Goal: Navigation & Orientation: Find specific page/section

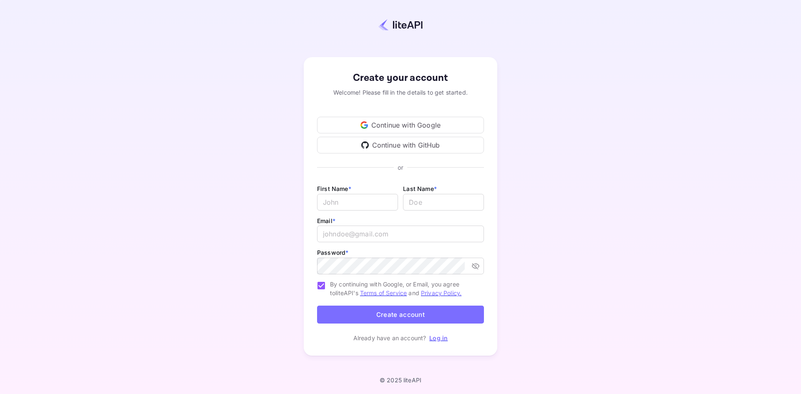
click at [403, 124] on div "Continue with Google" at bounding box center [400, 125] width 167 height 17
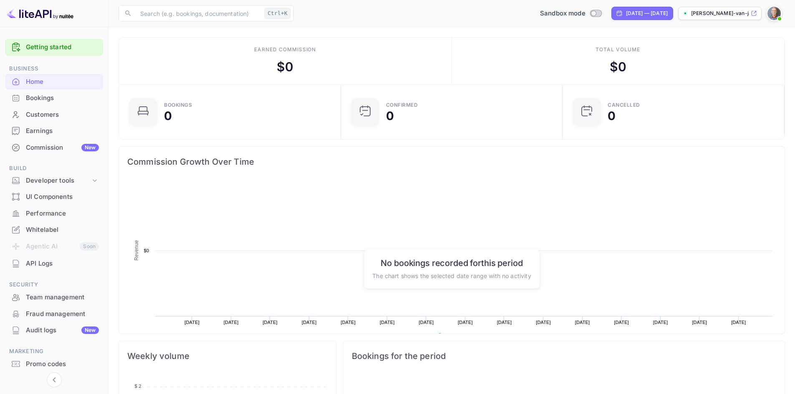
scroll to position [129, 210]
click at [60, 178] on div "Developer tools" at bounding box center [58, 181] width 65 height 10
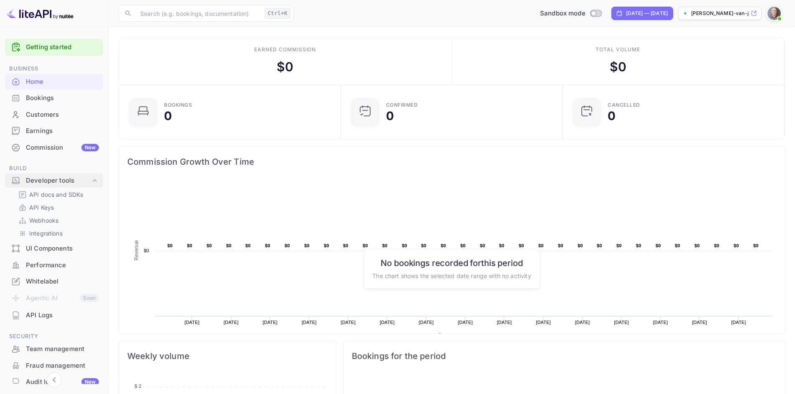
click at [60, 178] on div "Developer tools" at bounding box center [58, 181] width 65 height 10
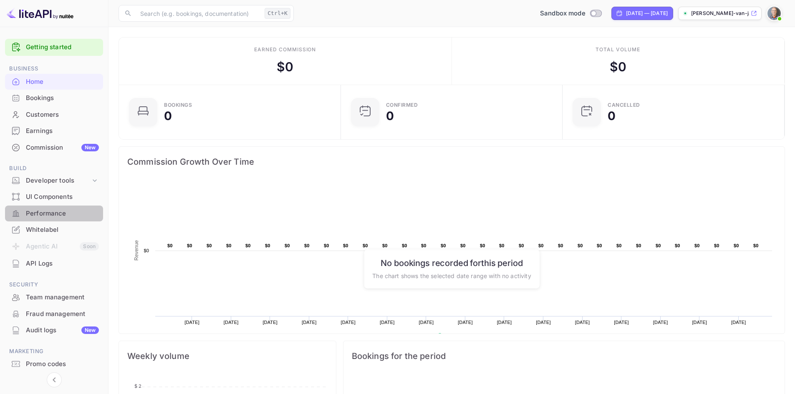
click at [50, 217] on div "Performance" at bounding box center [62, 214] width 73 height 10
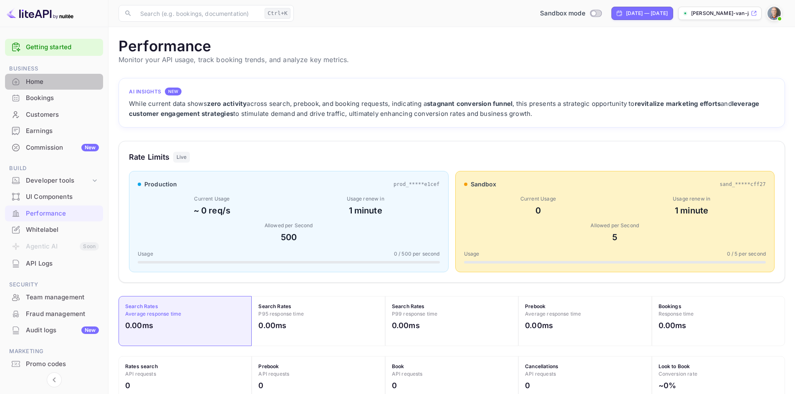
click at [38, 85] on div "Home" at bounding box center [62, 82] width 73 height 10
